Goal: Task Accomplishment & Management: Manage account settings

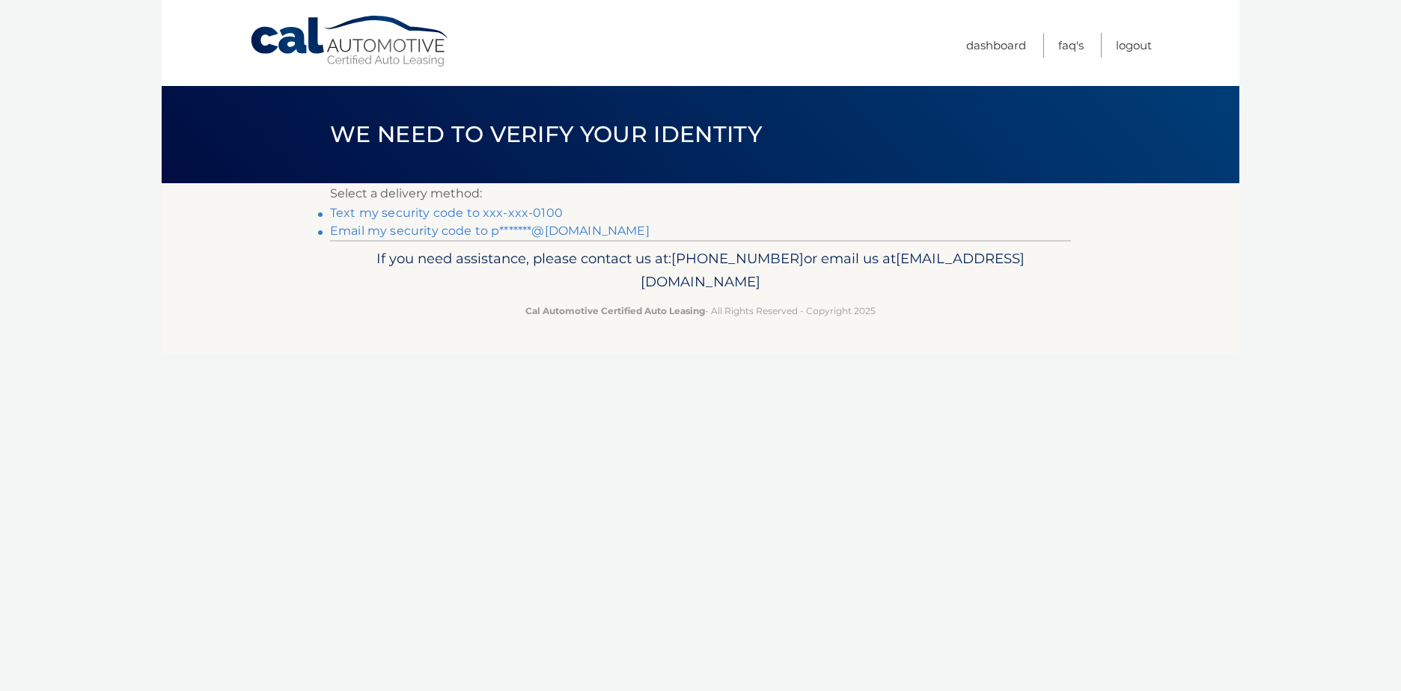
click at [480, 210] on link "Text my security code to xxx-xxx-0100" at bounding box center [446, 213] width 233 height 14
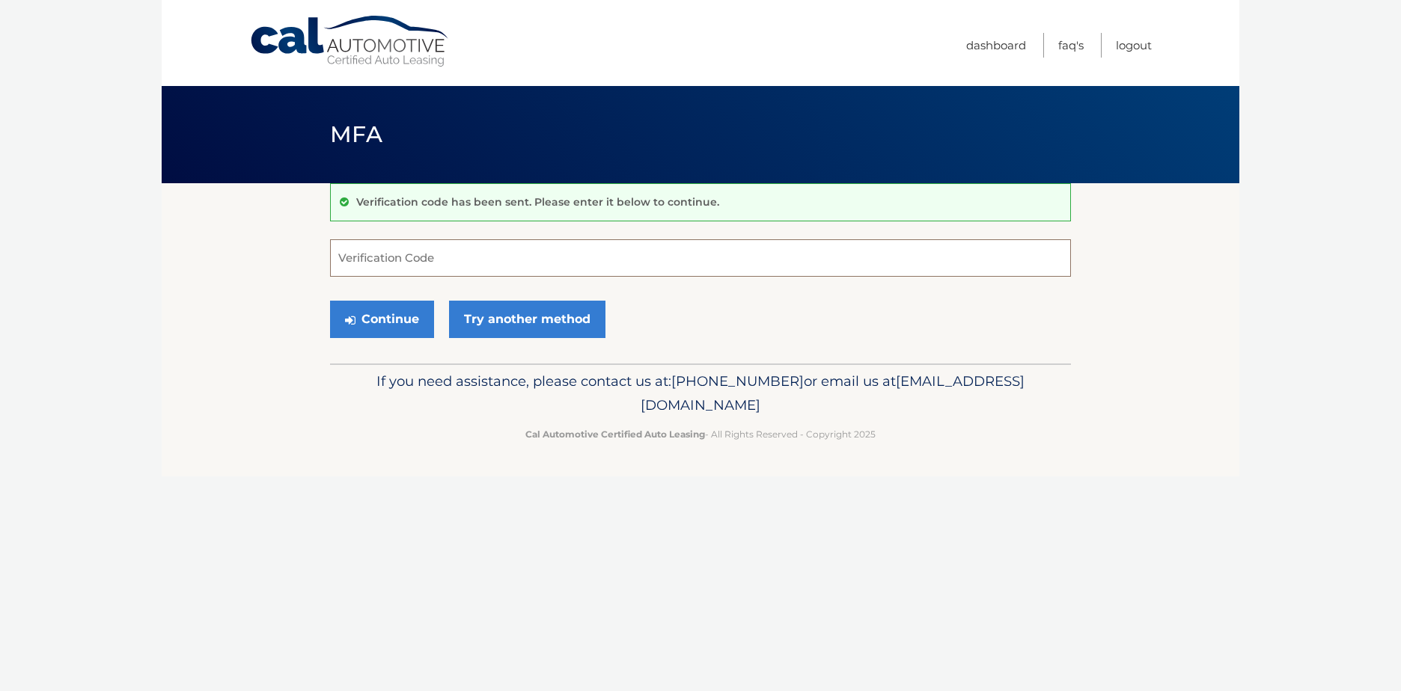
click at [473, 249] on input "Verification Code" at bounding box center [700, 257] width 741 height 37
click at [539, 260] on input "Verification Code" at bounding box center [700, 257] width 741 height 37
type input "555946"
click at [427, 325] on button "Continue" at bounding box center [382, 319] width 104 height 37
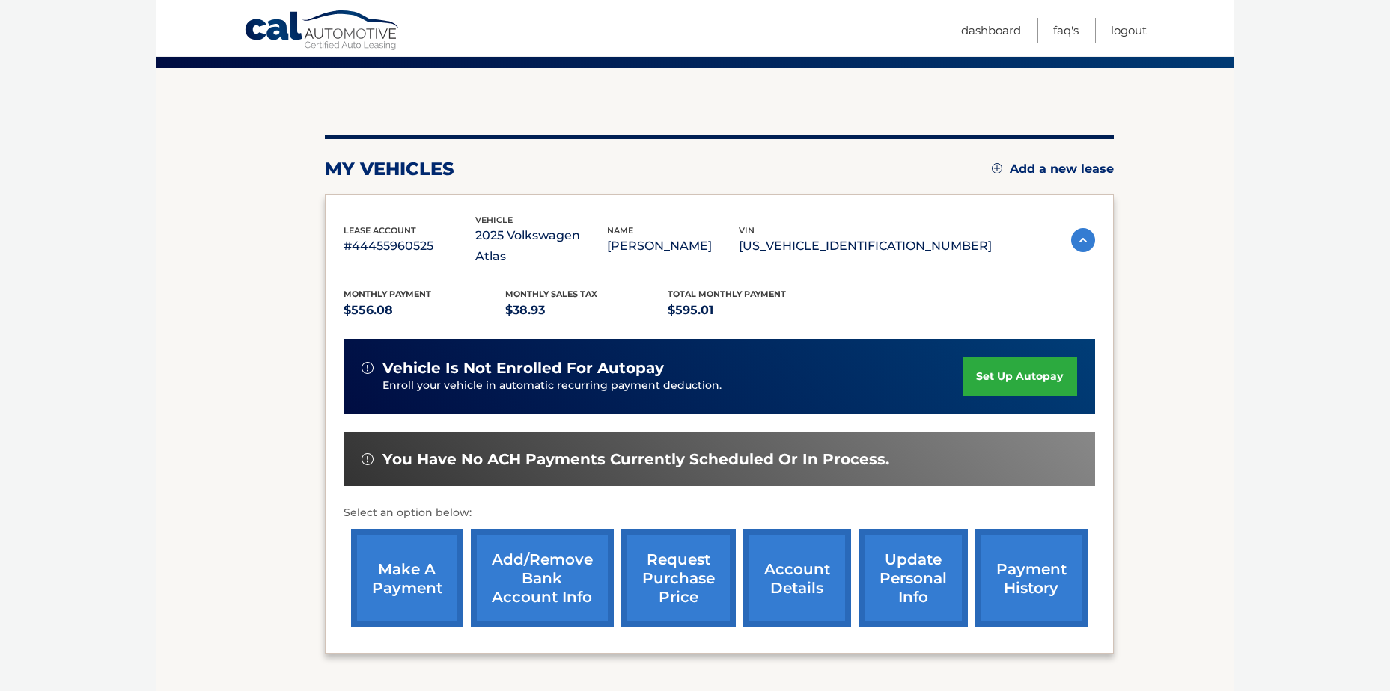
scroll to position [150, 0]
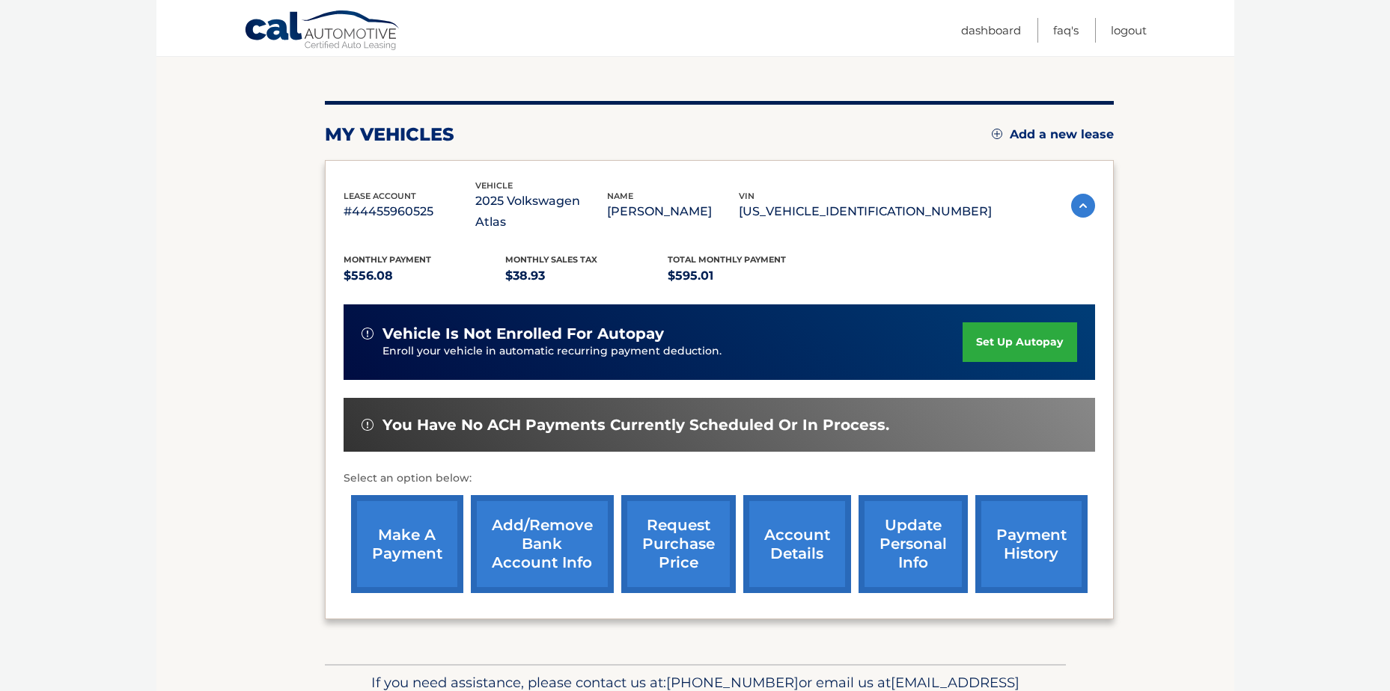
click at [441, 525] on link "make a payment" at bounding box center [407, 544] width 112 height 98
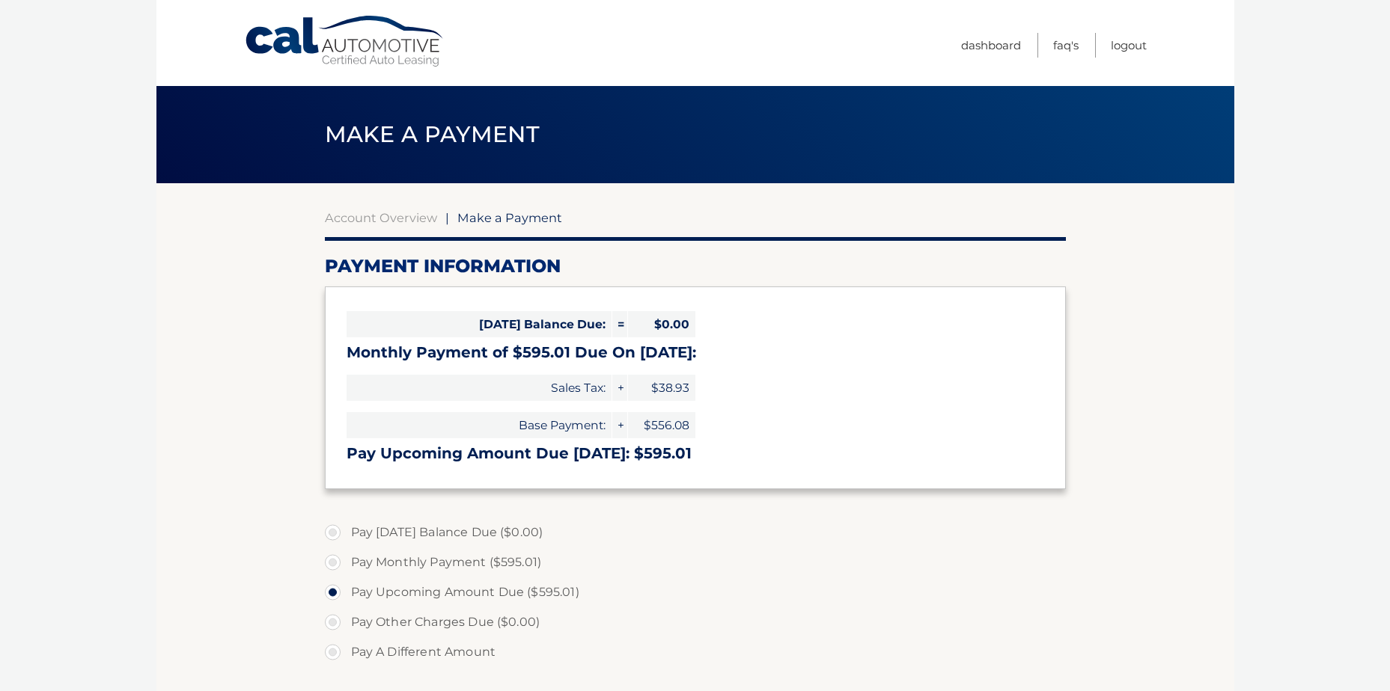
select select "OGUyYzhjNmEtNzJlZS00MjlkLTkzN2QtZDk2OWJhNzQ2ZDhm"
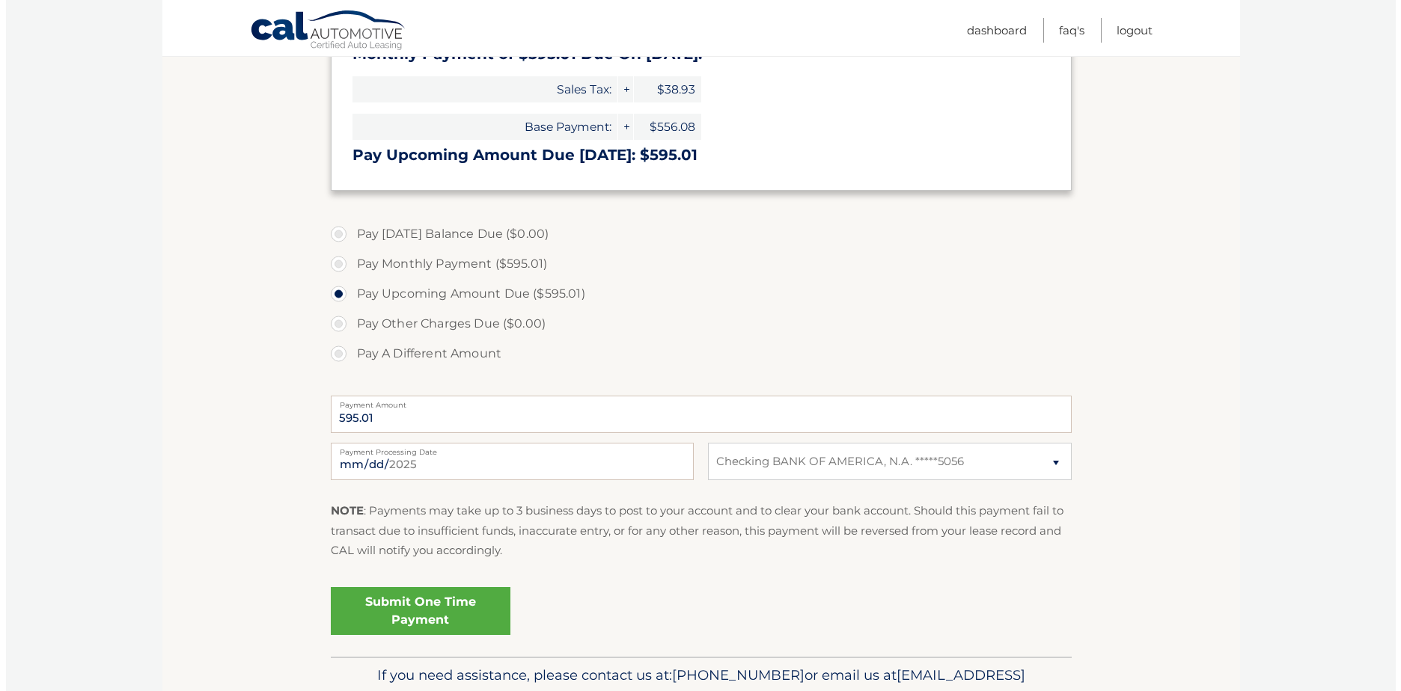
scroll to position [299, 0]
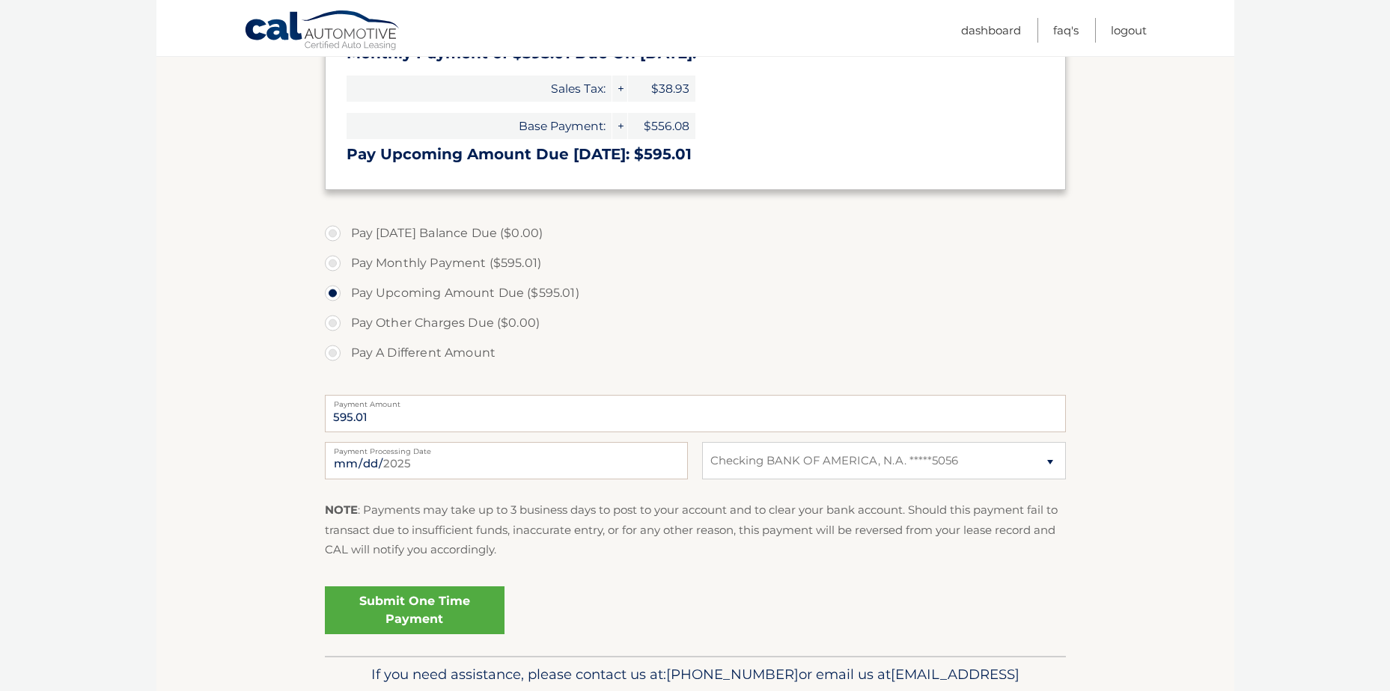
click at [431, 608] on link "Submit One Time Payment" at bounding box center [415, 611] width 180 height 48
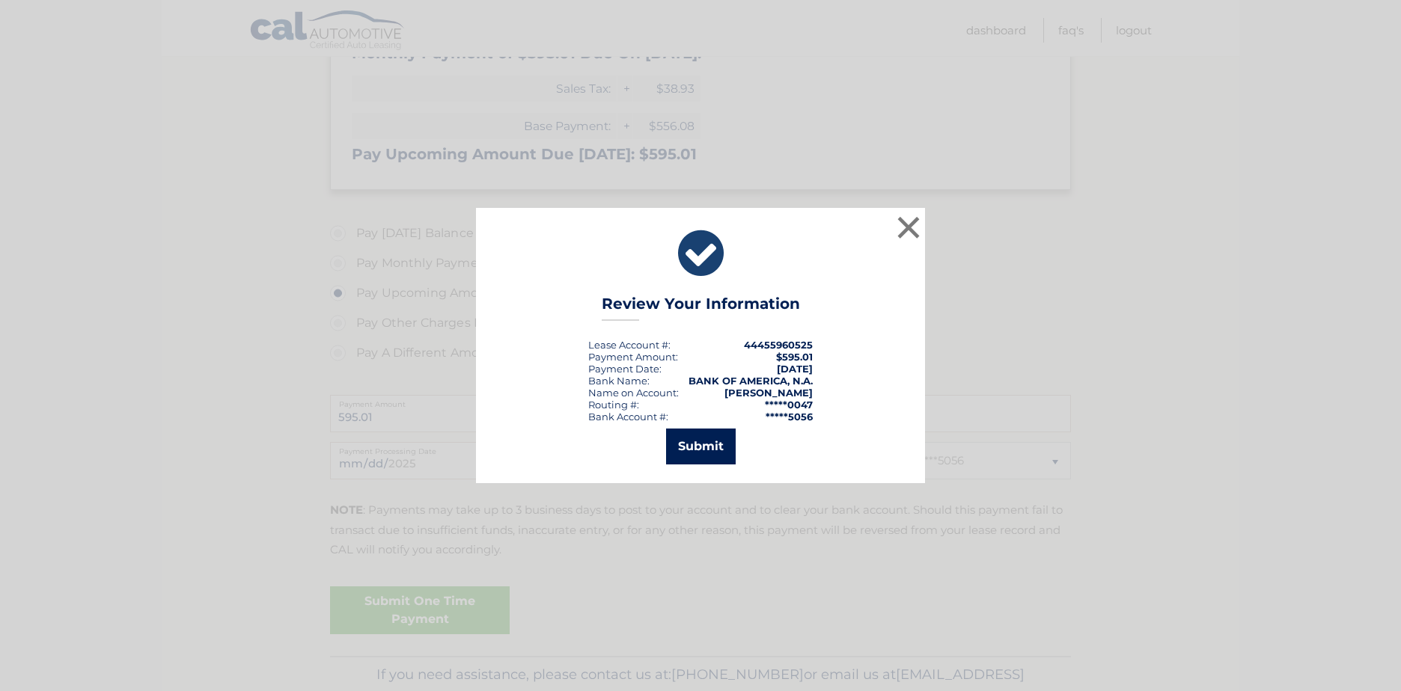
click at [710, 448] on button "Submit" at bounding box center [701, 447] width 70 height 36
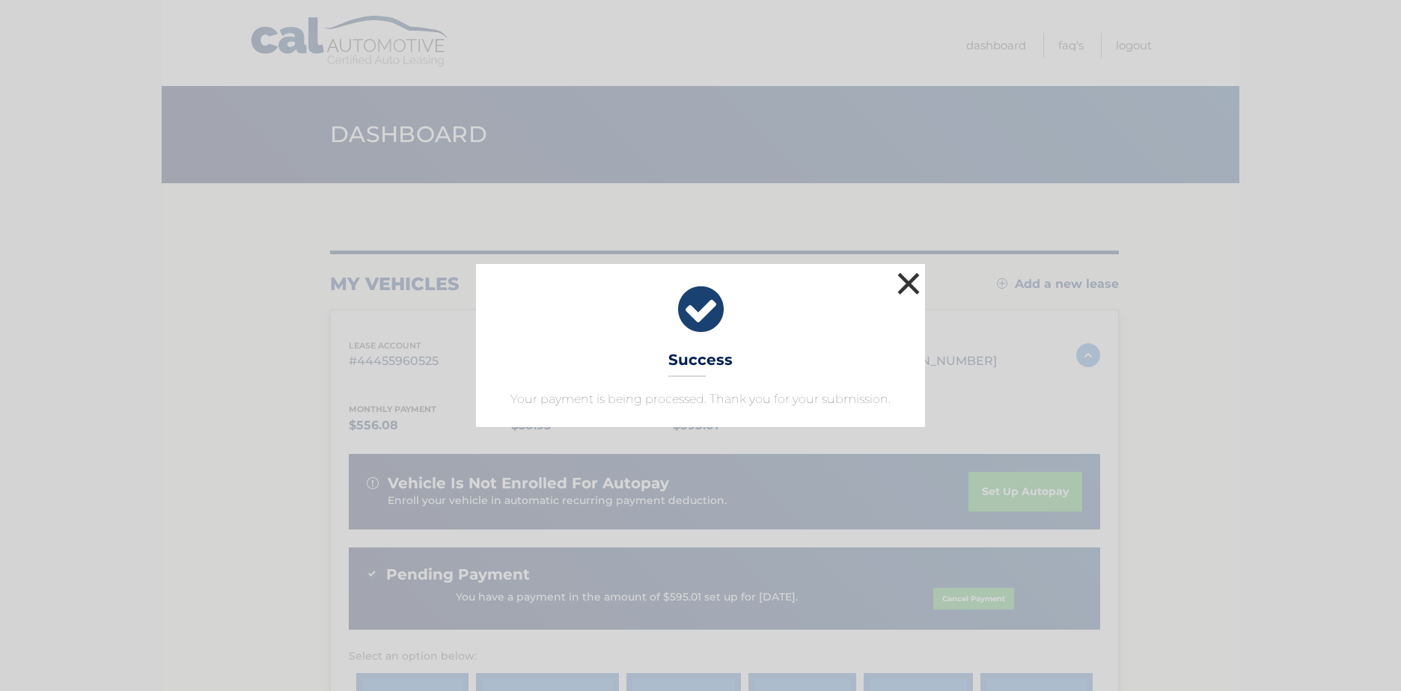
click at [900, 277] on button "×" at bounding box center [908, 284] width 30 height 30
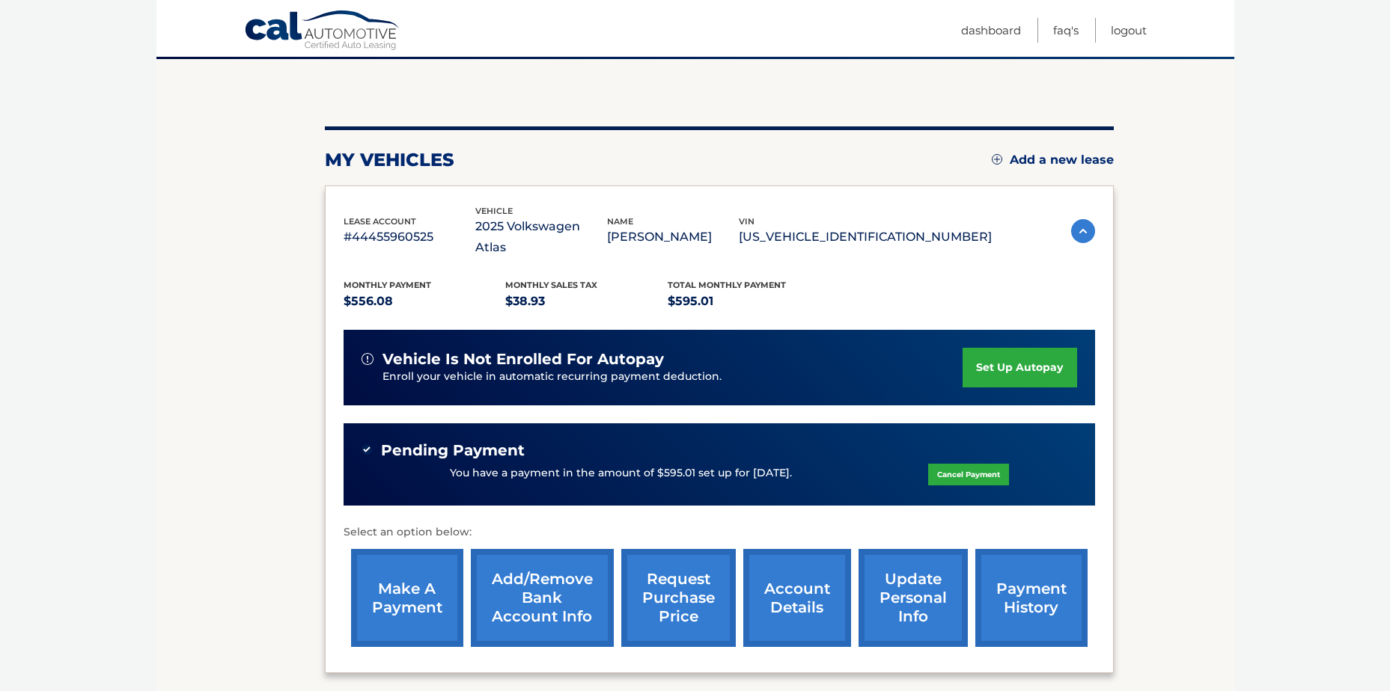
scroll to position [150, 0]
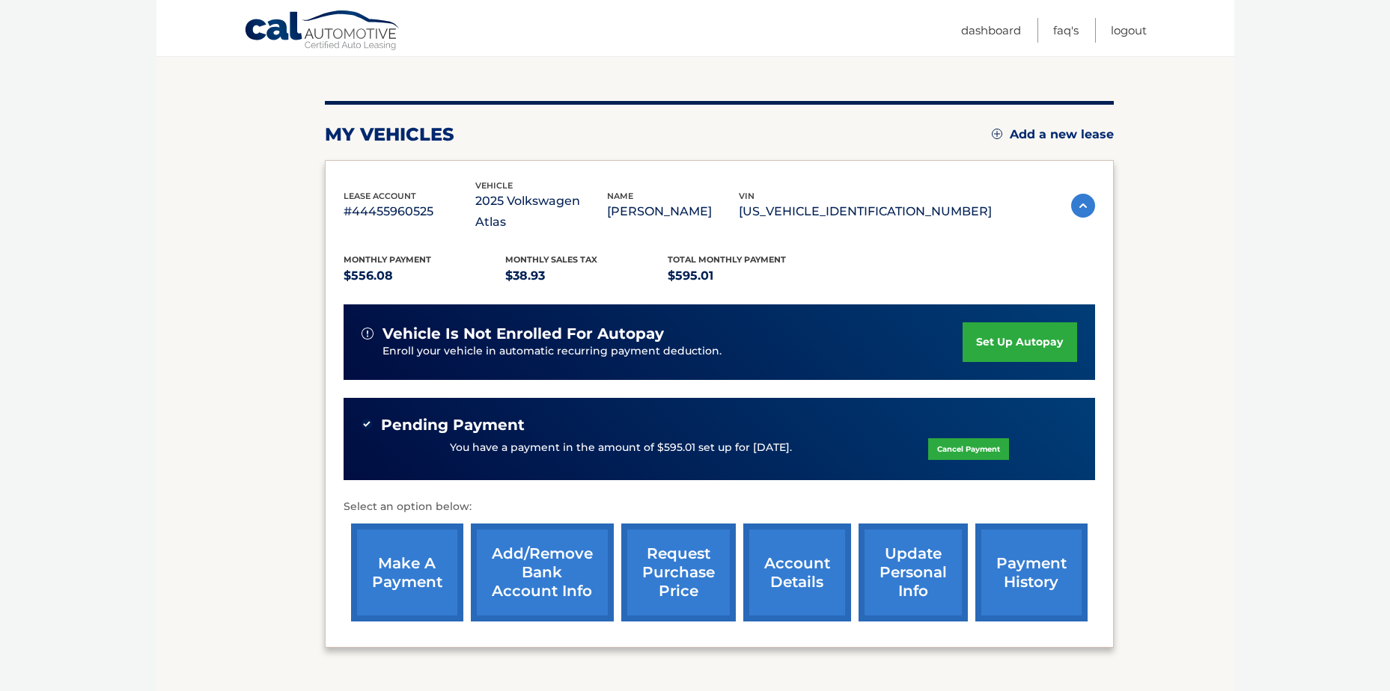
click at [781, 51] on nav "Menu Dashboard FAQ's Logout" at bounding box center [802, 28] width 688 height 56
click at [1116, 37] on link "Logout" at bounding box center [1128, 30] width 36 height 25
